Goal: Information Seeking & Learning: Learn about a topic

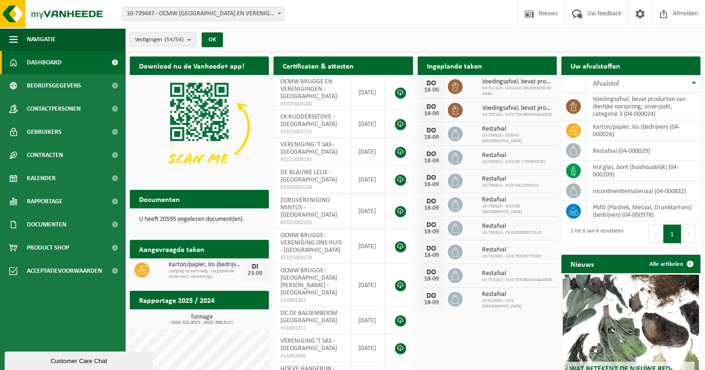
click at [195, 42] on b "submit" at bounding box center [191, 39] width 8 height 13
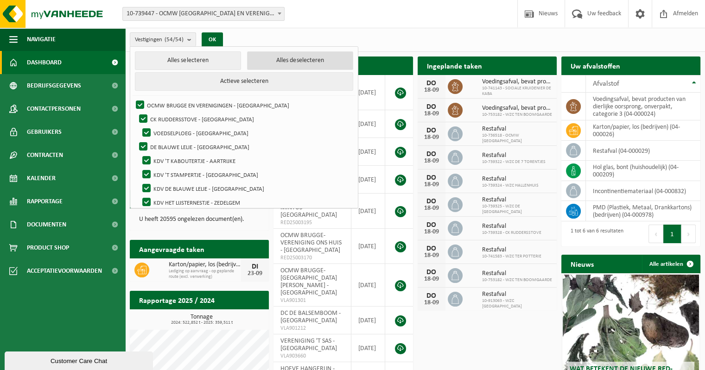
click at [260, 60] on button "Alles deselecteren" at bounding box center [300, 60] width 106 height 19
checkbox input "false"
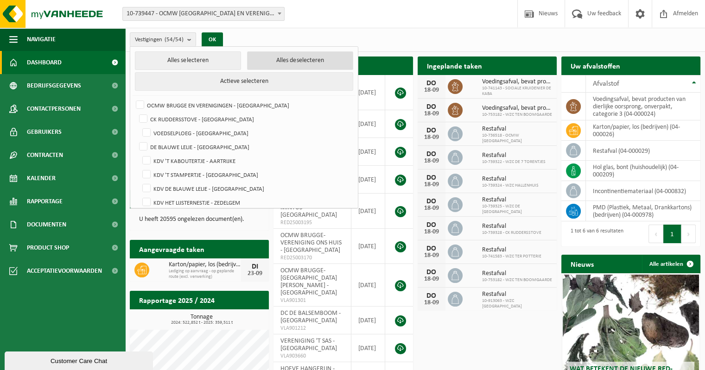
checkbox input "false"
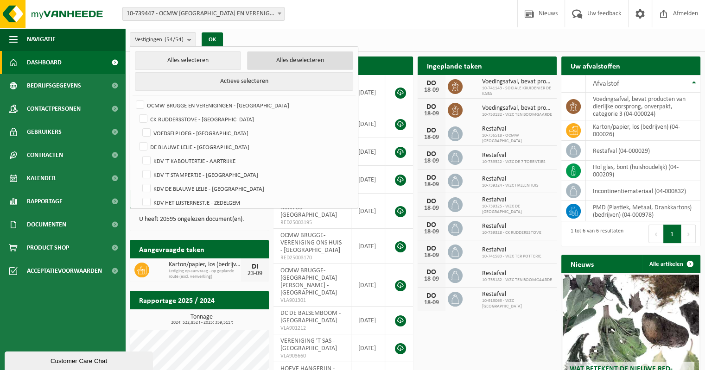
checkbox input "false"
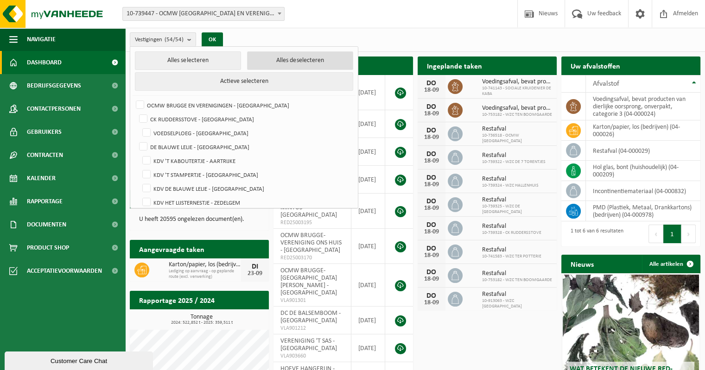
checkbox input "false"
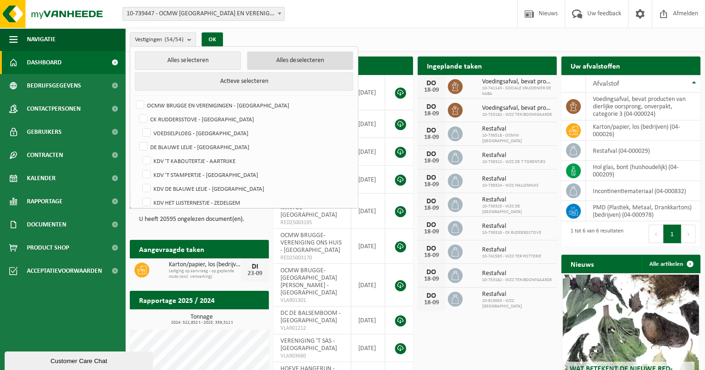
checkbox input "false"
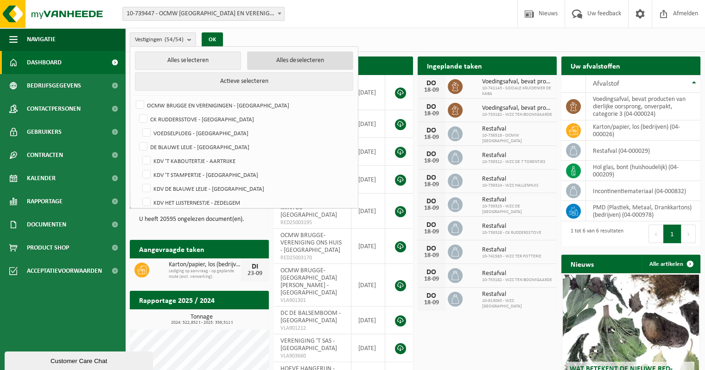
checkbox input "false"
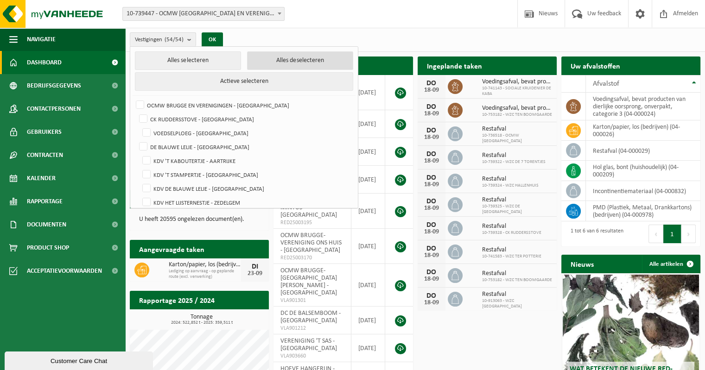
checkbox input "false"
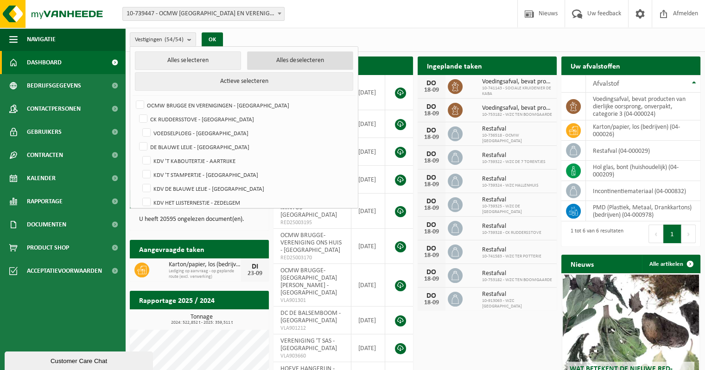
checkbox input "false"
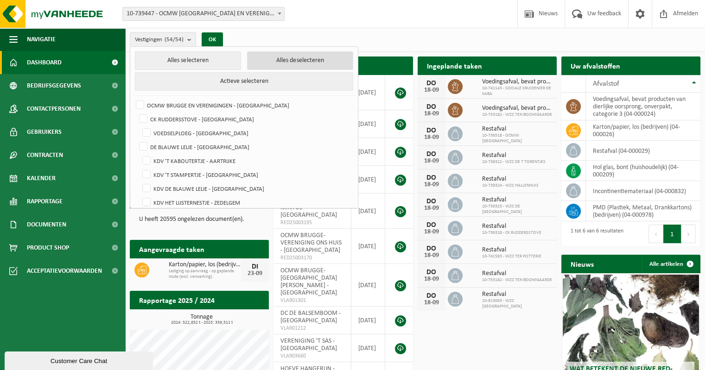
checkbox input "false"
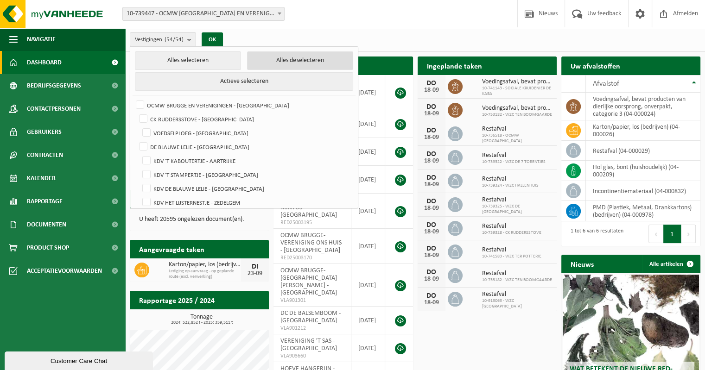
checkbox input "false"
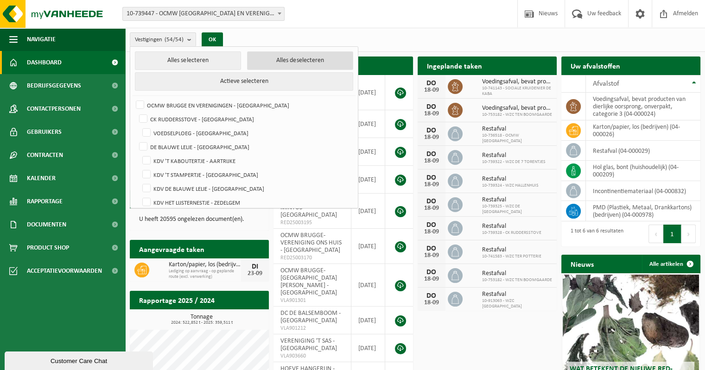
checkbox input "false"
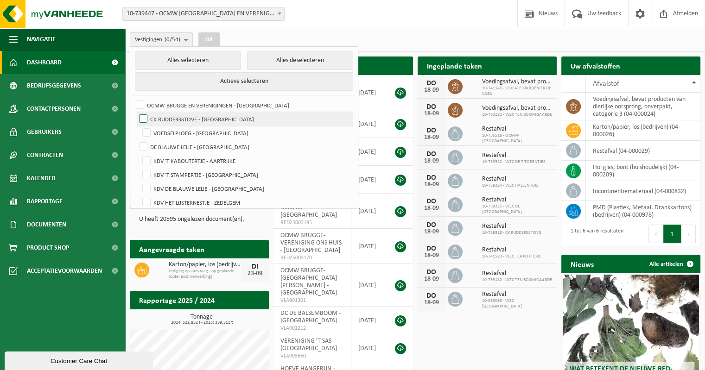
click at [144, 118] on label "CK RUDDERSSTOVE - [GEOGRAPHIC_DATA]" at bounding box center [244, 119] width 215 height 14
click at [136, 112] on input "CK RUDDERSSTOVE - [GEOGRAPHIC_DATA]" at bounding box center [135, 112] width 0 height 0
checkbox input "true"
click at [211, 38] on button "OK" at bounding box center [208, 39] width 21 height 15
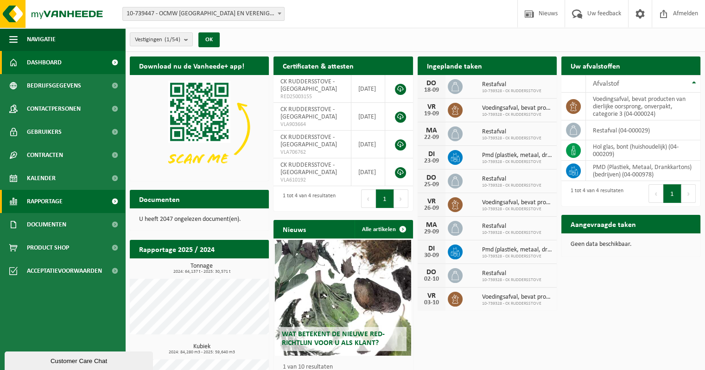
click at [45, 200] on span "Rapportage" at bounding box center [45, 201] width 36 height 23
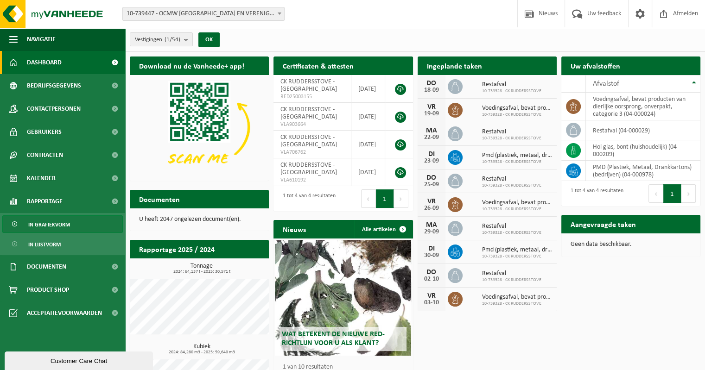
click at [48, 221] on span "In grafiekvorm" at bounding box center [49, 225] width 42 height 18
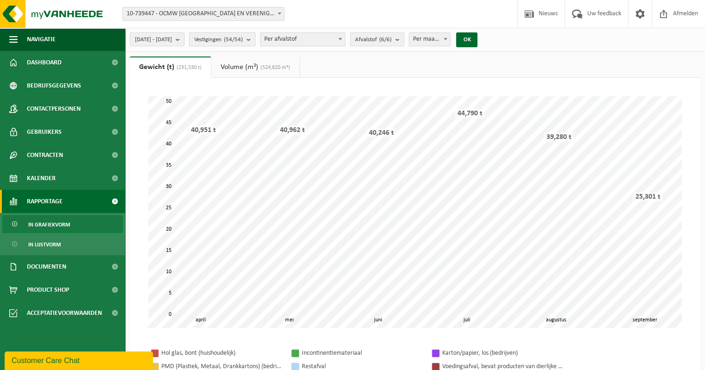
click at [243, 40] on count "(54/54)" at bounding box center [233, 40] width 19 height 6
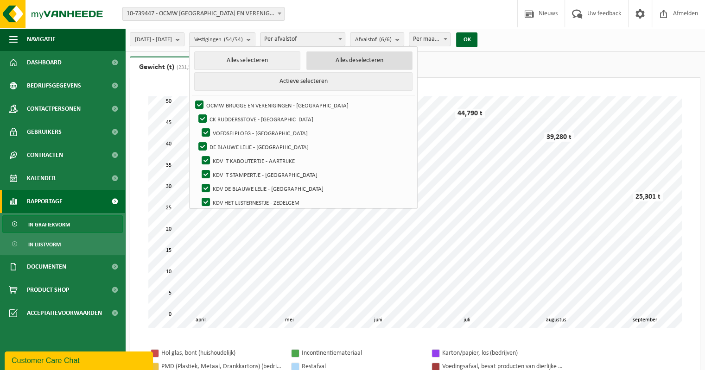
click at [349, 59] on button "Alles deselecteren" at bounding box center [359, 60] width 106 height 19
checkbox input "false"
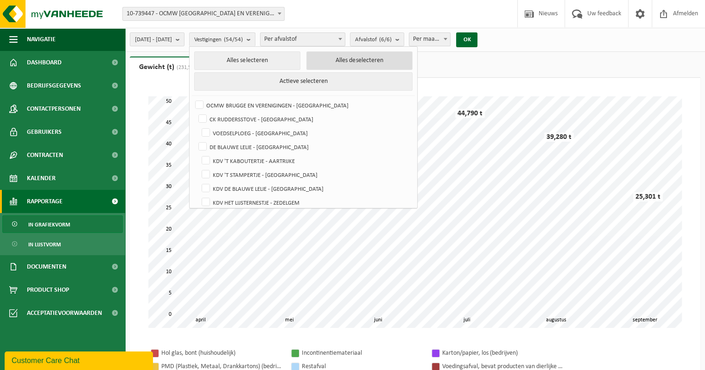
checkbox input "false"
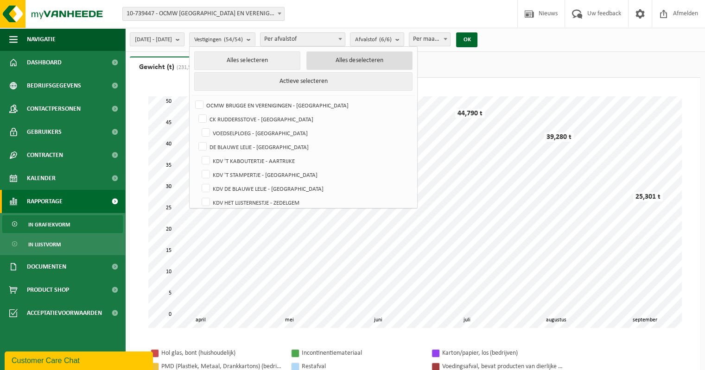
checkbox input "false"
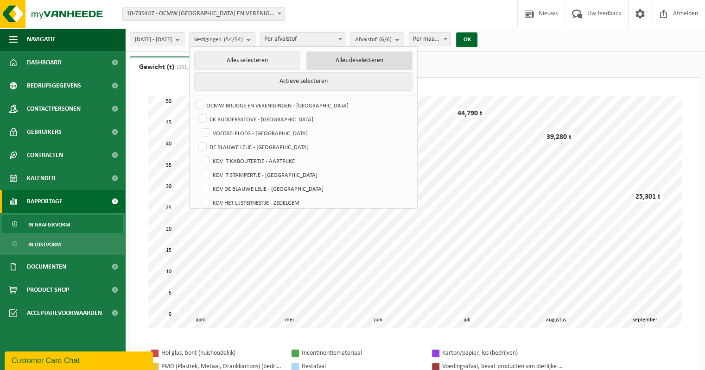
checkbox input "false"
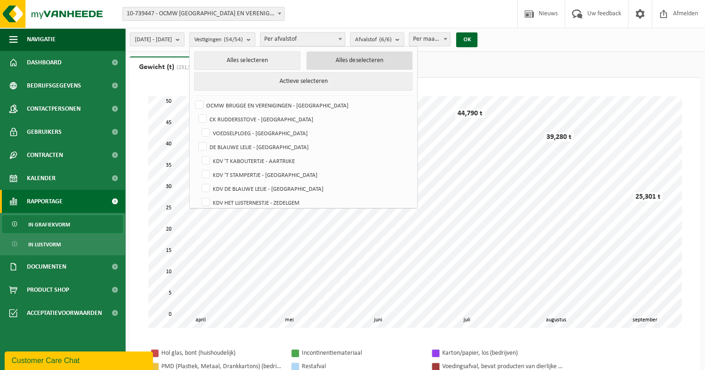
checkbox input "false"
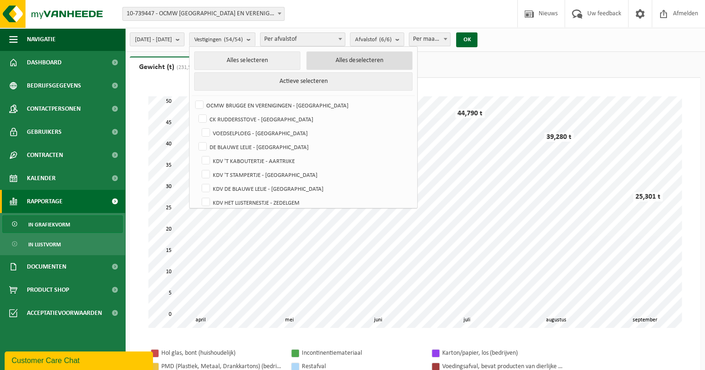
checkbox input "false"
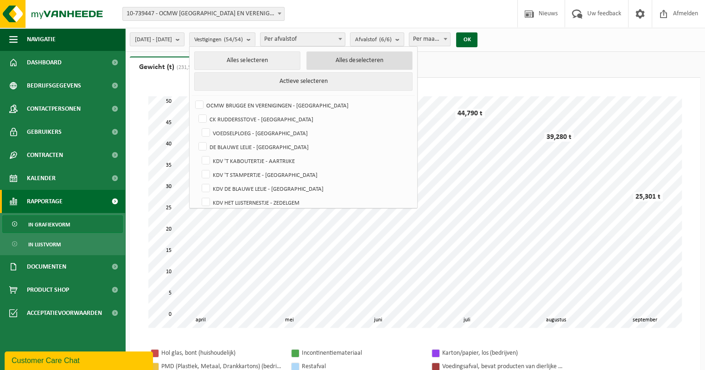
checkbox input "false"
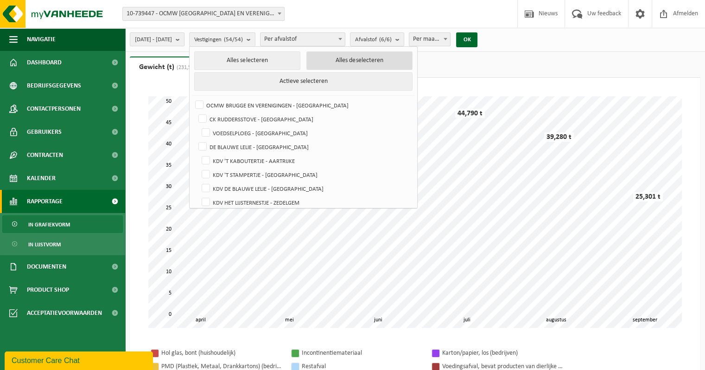
checkbox input "false"
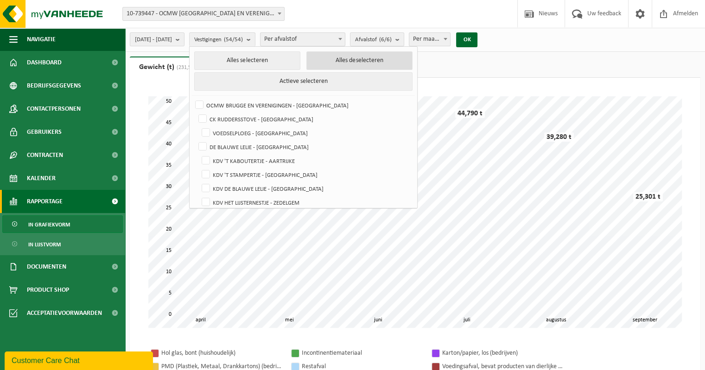
checkbox input "false"
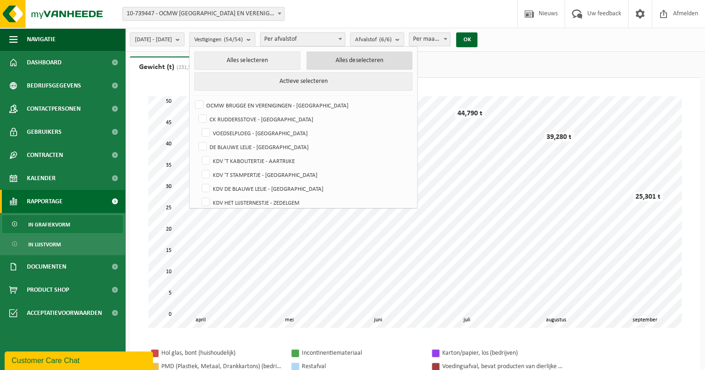
checkbox input "false"
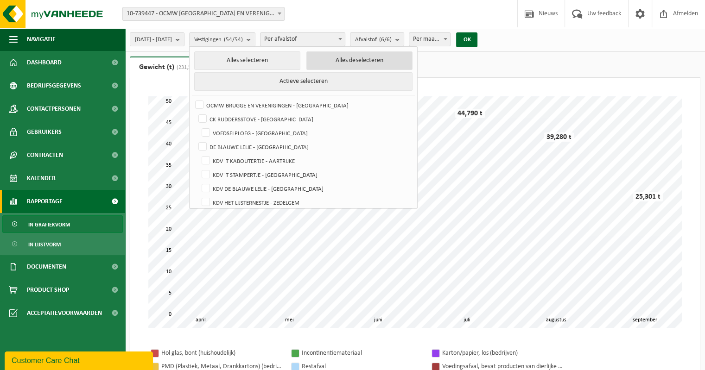
checkbox input "false"
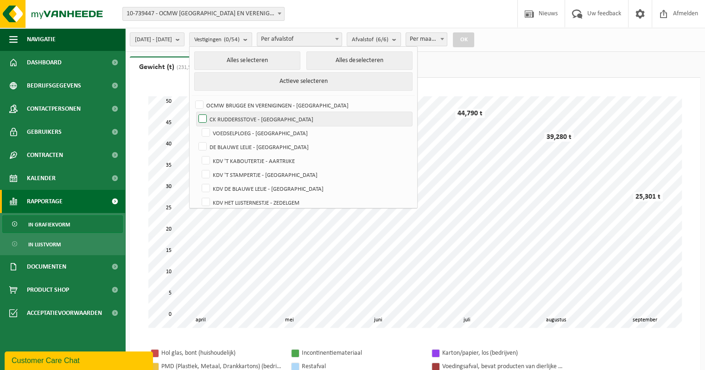
click at [228, 118] on label "CK RUDDERSSTOVE - [GEOGRAPHIC_DATA]" at bounding box center [303, 119] width 215 height 14
click at [195, 112] on input "CK RUDDERSSTOVE - [GEOGRAPHIC_DATA]" at bounding box center [195, 112] width 0 height 0
checkbox input "true"
click at [184, 40] on b "submit" at bounding box center [180, 39] width 8 height 13
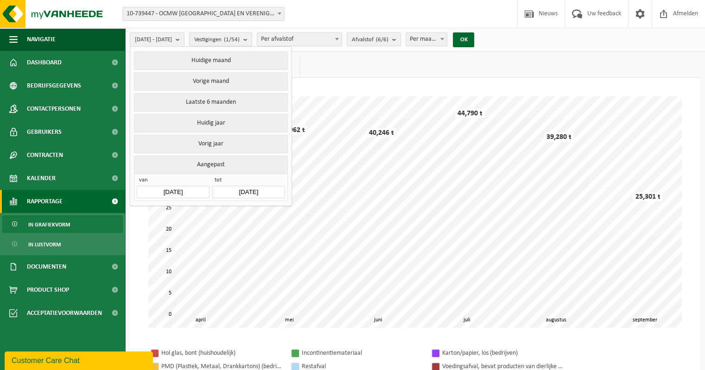
click at [169, 189] on input "2025-04-01" at bounding box center [173, 192] width 72 height 13
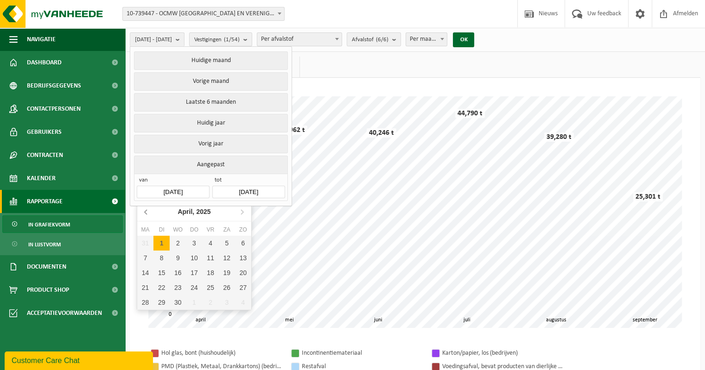
click at [146, 212] on icon at bounding box center [146, 211] width 15 height 15
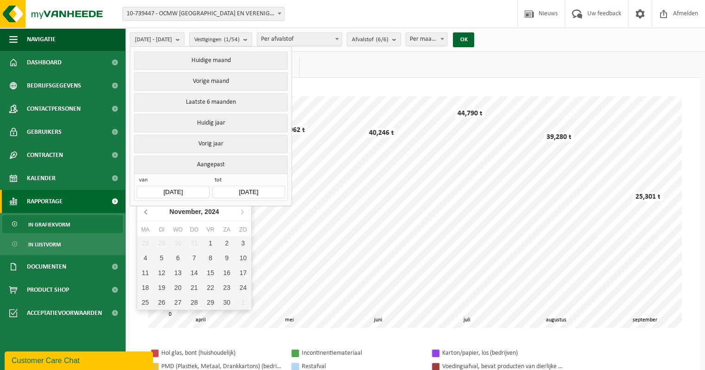
click at [146, 212] on icon at bounding box center [146, 211] width 15 height 15
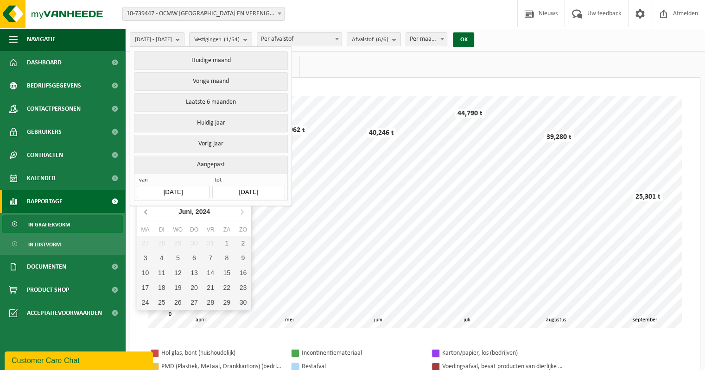
click at [146, 212] on icon at bounding box center [146, 211] width 15 height 15
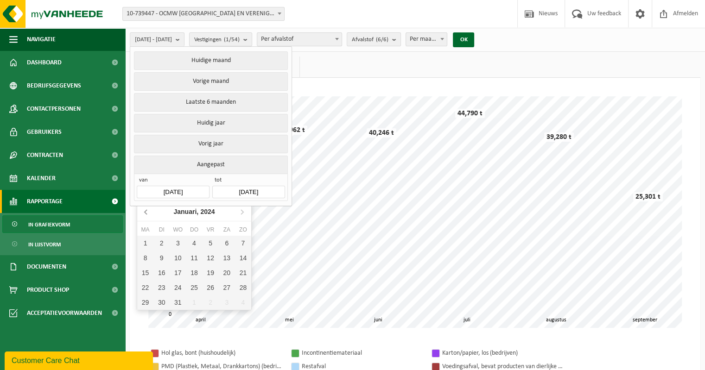
click at [146, 212] on icon at bounding box center [146, 211] width 15 height 15
click at [217, 209] on icon "2023" at bounding box center [211, 211] width 14 height 6
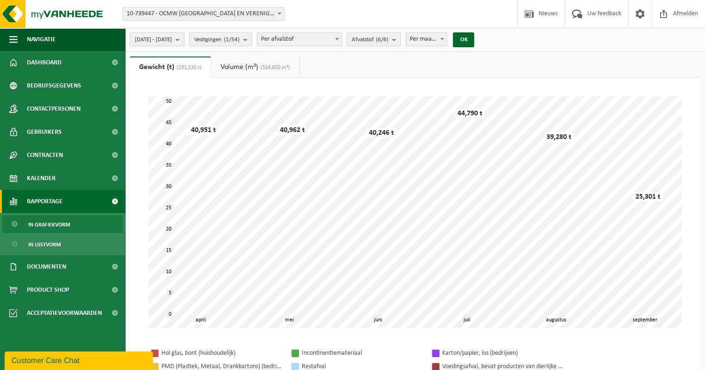
click at [154, 38] on span "2025-04-01 - 2025-09-18" at bounding box center [153, 40] width 37 height 14
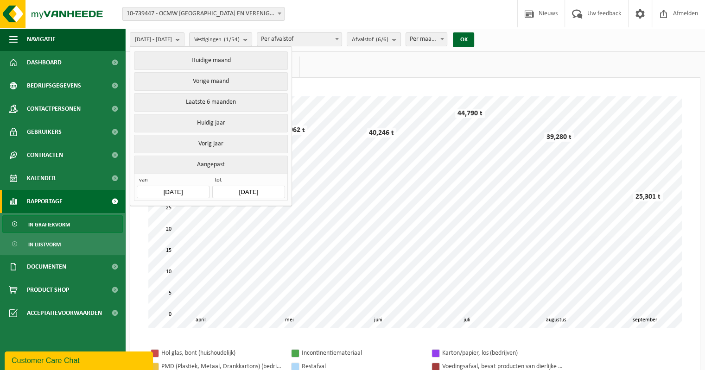
click at [166, 192] on input "2025-04-01" at bounding box center [173, 192] width 72 height 13
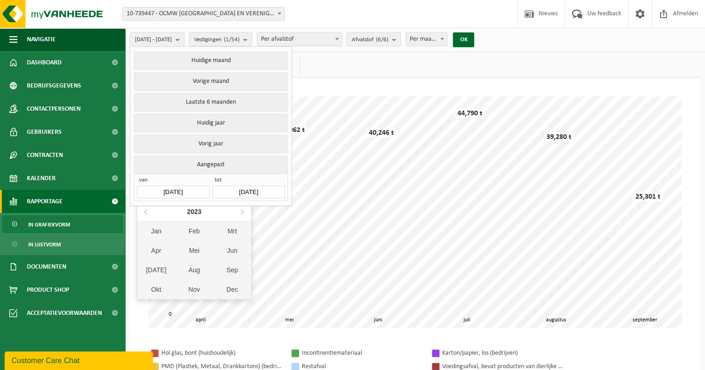
click at [168, 190] on input "2025-04-01" at bounding box center [173, 192] width 72 height 13
click at [145, 212] on icon at bounding box center [146, 212] width 2 height 5
click at [142, 211] on icon at bounding box center [146, 211] width 15 height 15
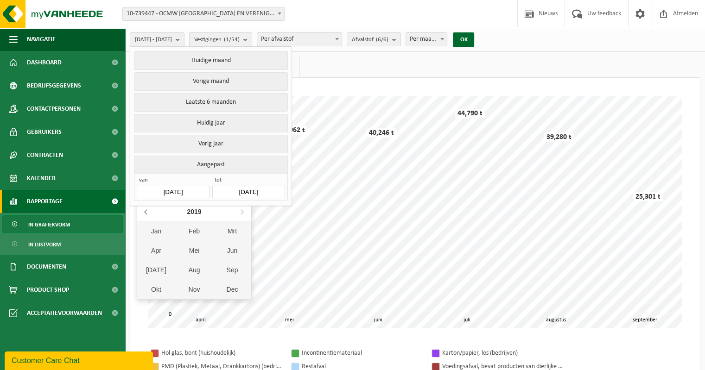
click at [142, 211] on icon at bounding box center [146, 211] width 15 height 15
click at [148, 211] on icon at bounding box center [146, 211] width 15 height 15
click at [157, 231] on div "Jan Feb Mrt Apr Mei Jun Jul Aug Sep Okt Nov Dec" at bounding box center [194, 260] width 114 height 78
click at [204, 229] on div "Feb" at bounding box center [194, 230] width 38 height 19
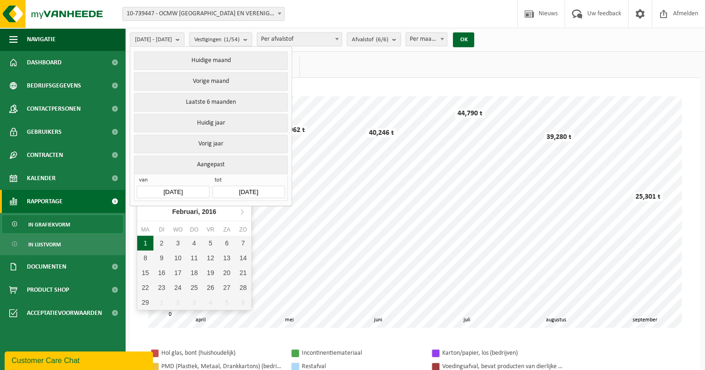
click at [146, 239] on div "1" at bounding box center [145, 243] width 16 height 15
type input "2016-02-01"
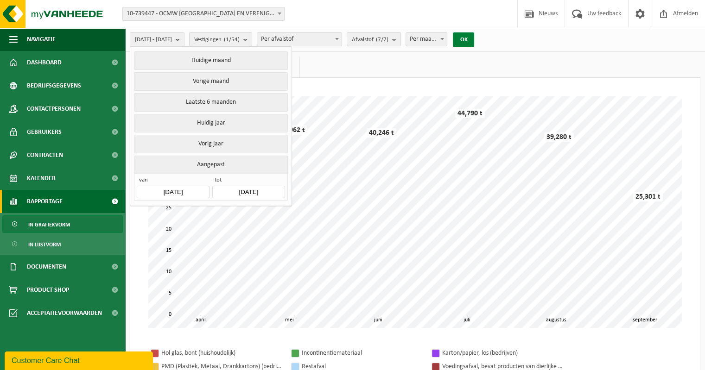
click at [474, 38] on button "OK" at bounding box center [463, 39] width 21 height 15
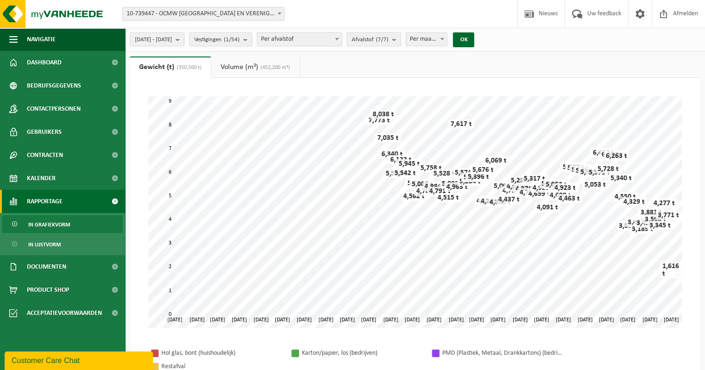
click at [444, 39] on b at bounding box center [442, 39] width 4 height 2
select select "3"
click at [474, 44] on button "OK" at bounding box center [463, 39] width 21 height 15
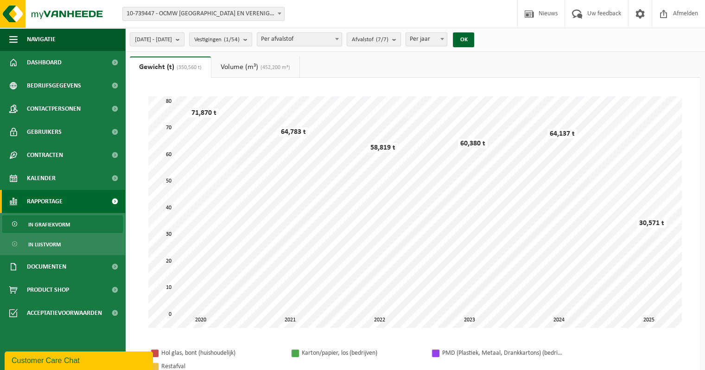
click at [245, 68] on link "Volume (m³) (452,200 m³)" at bounding box center [255, 67] width 88 height 21
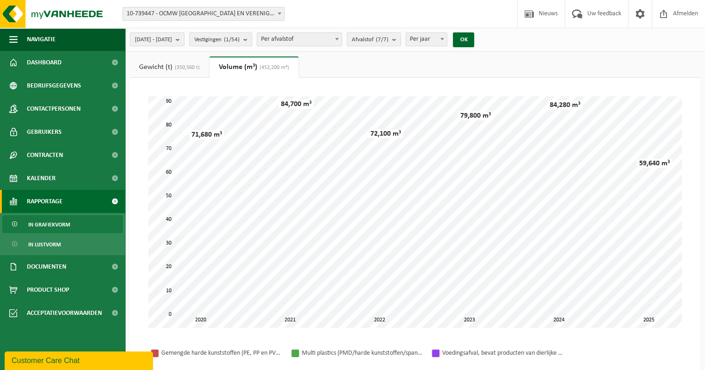
click at [174, 71] on link "Gewicht (t) (350,560 t)" at bounding box center [169, 67] width 79 height 21
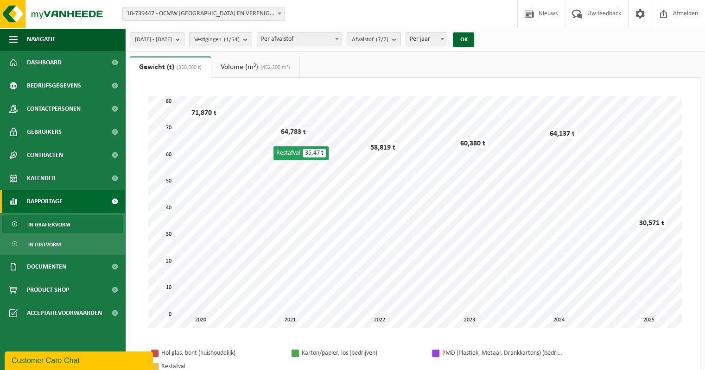
click at [400, 43] on b "submit" at bounding box center [396, 39] width 8 height 13
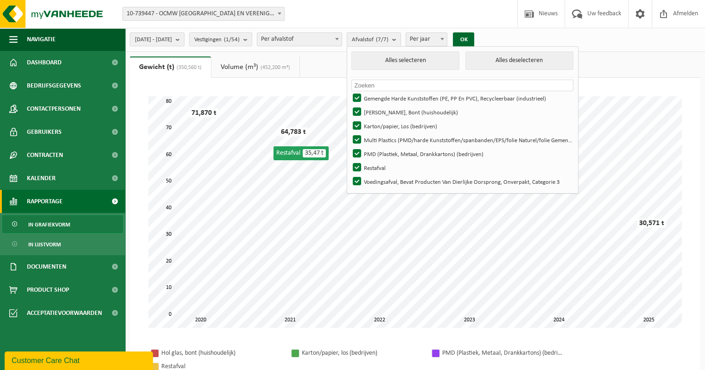
click at [400, 40] on b "submit" at bounding box center [396, 39] width 8 height 13
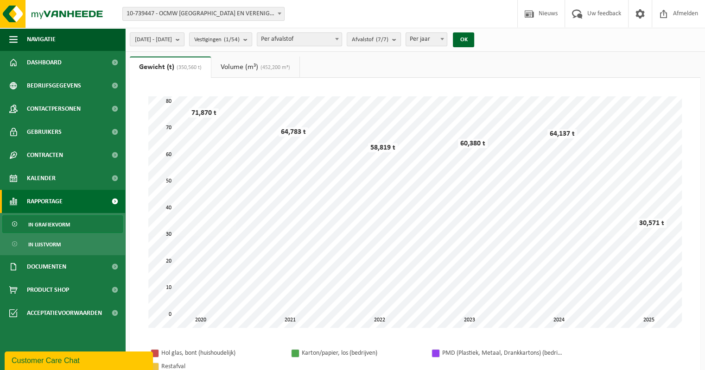
click at [255, 66] on link "Volume (m³) (452,200 m³)" at bounding box center [255, 67] width 88 height 21
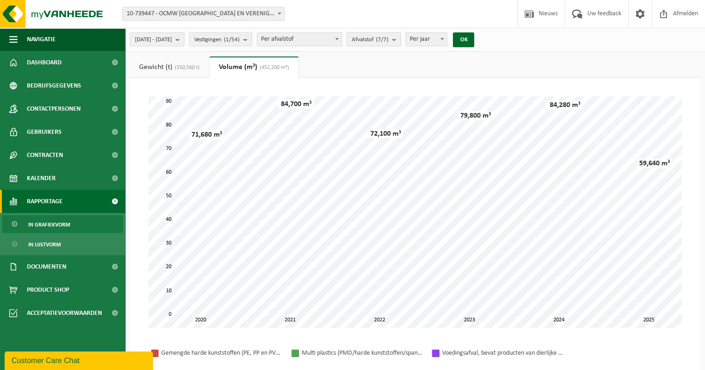
click at [400, 39] on b "submit" at bounding box center [396, 39] width 8 height 13
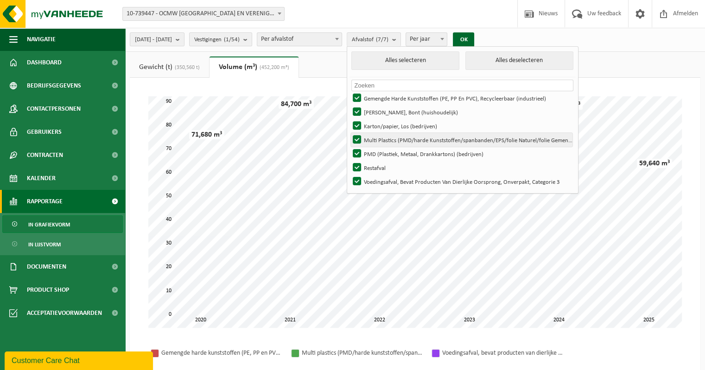
click at [378, 137] on label "Multi Plastics (PMD/harde Kunststoffen/spanbanden/EPS/folie Naturel/folie Gemen…" at bounding box center [461, 140] width 221 height 14
click at [349, 133] on input "Multi Plastics (PMD/harde Kunststoffen/spanbanden/EPS/folie Naturel/folie Gemen…" at bounding box center [349, 132] width 0 height 0
checkbox input "false"
click at [528, 38] on div "2016-02-01 - 2025-09-18 Huidige maand Vorige maand Laatste 6 maanden Huidig jaa…" at bounding box center [415, 40] width 580 height 24
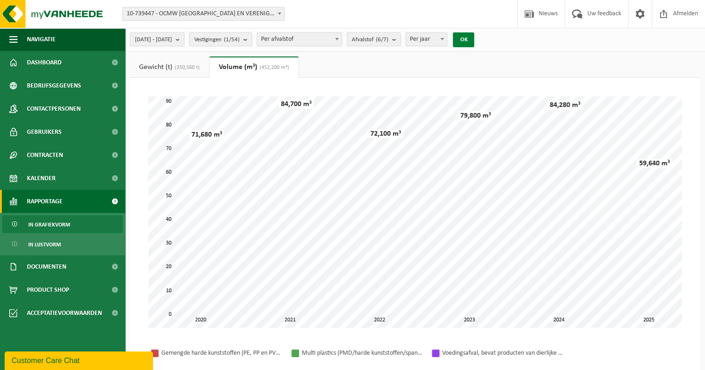
click at [474, 39] on button "OK" at bounding box center [463, 39] width 21 height 15
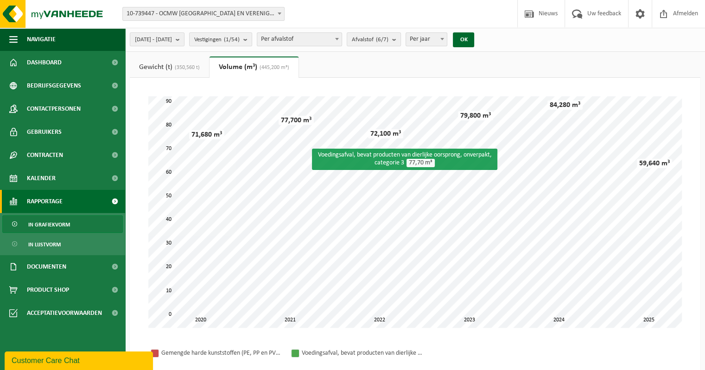
click at [161, 66] on link "Gewicht (t) (350,560 t)" at bounding box center [169, 67] width 79 height 21
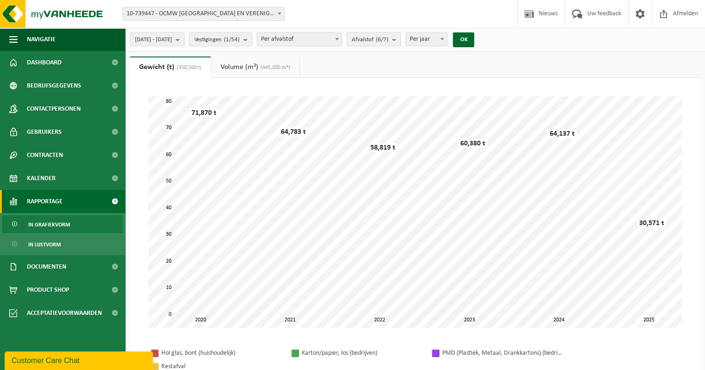
click at [400, 38] on b "submit" at bounding box center [396, 39] width 8 height 13
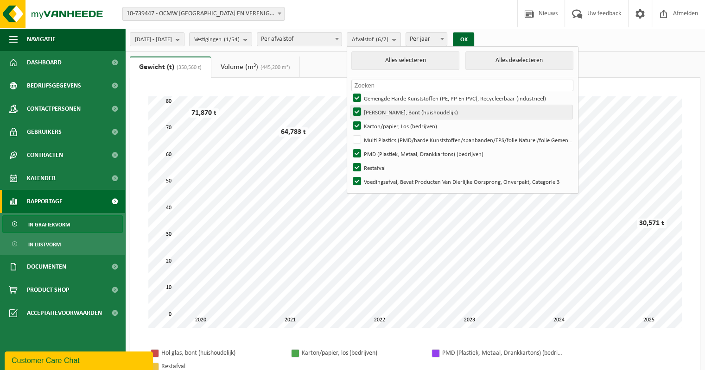
click at [379, 112] on label "Hol Glas, Bont (huishoudelijk)" at bounding box center [461, 112] width 221 height 14
click at [349, 105] on input "Hol Glas, Bont (huishoudelijk)" at bounding box center [349, 105] width 0 height 0
checkbox input "false"
click at [474, 37] on button "OK" at bounding box center [463, 39] width 21 height 15
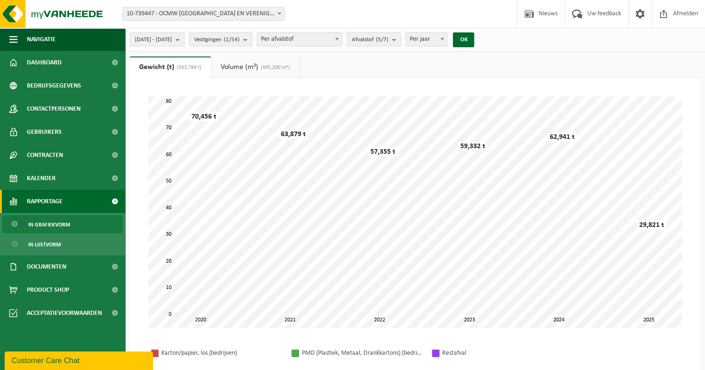
click at [241, 68] on link "Volume (m³) (445,200 m³)" at bounding box center [255, 67] width 88 height 21
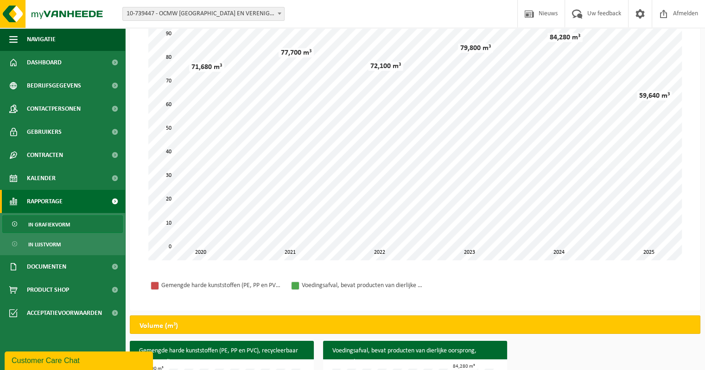
scroll to position [46, 0]
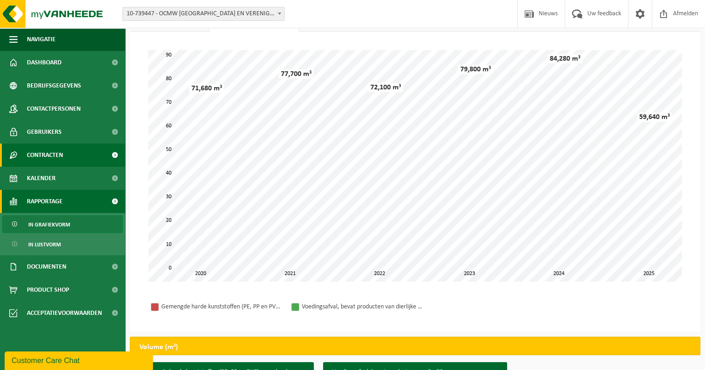
click at [39, 153] on span "Contracten" at bounding box center [45, 155] width 36 height 23
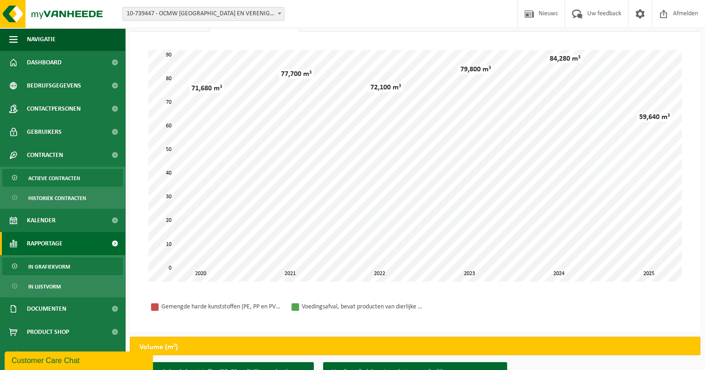
click at [45, 181] on span "Actieve contracten" at bounding box center [54, 179] width 52 height 18
